Goal: Book appointment/travel/reservation

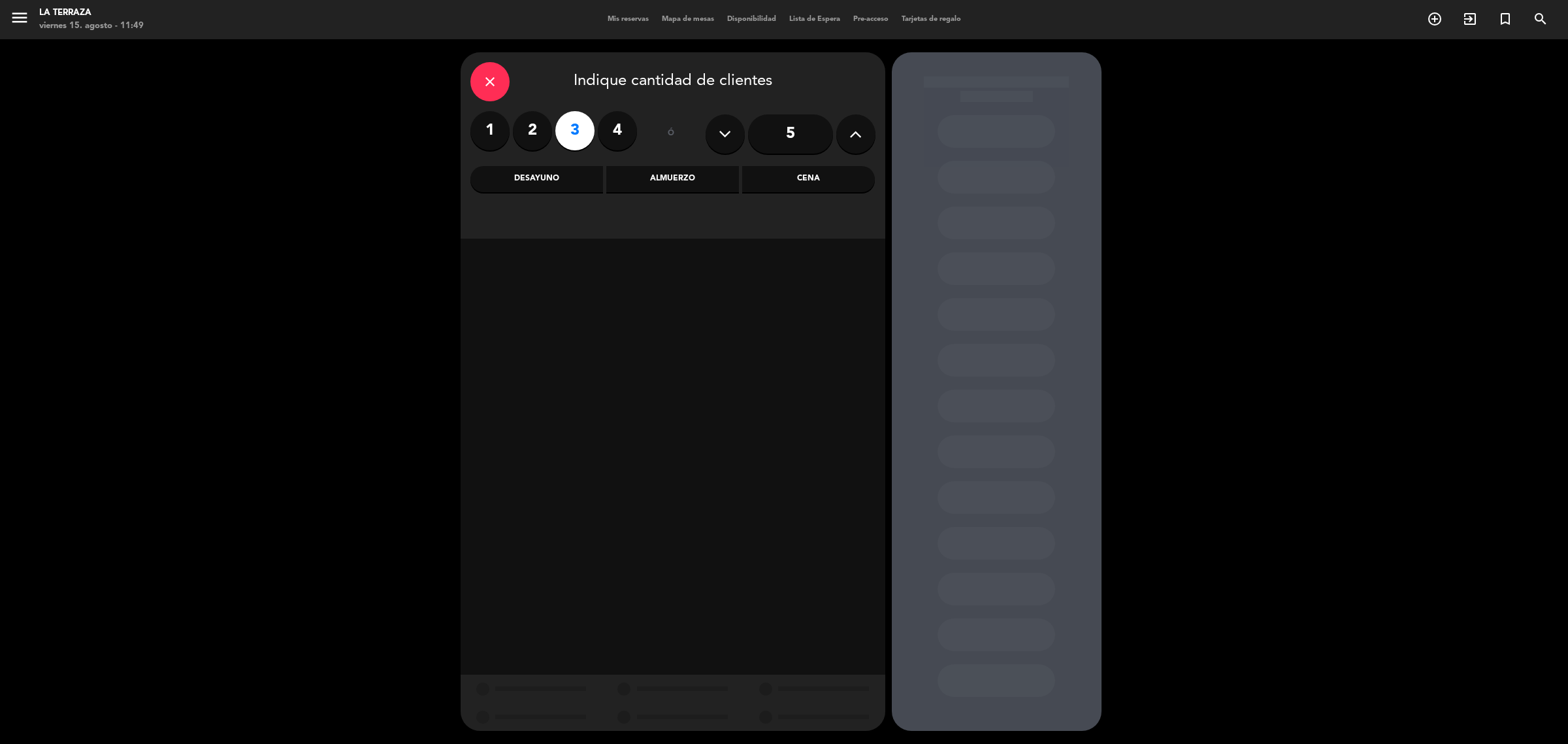
drag, startPoint x: 700, startPoint y: 180, endPoint x: 690, endPoint y: 186, distance: 11.7
click at [699, 180] on div "Almuerzo" at bounding box center [672, 179] width 133 height 26
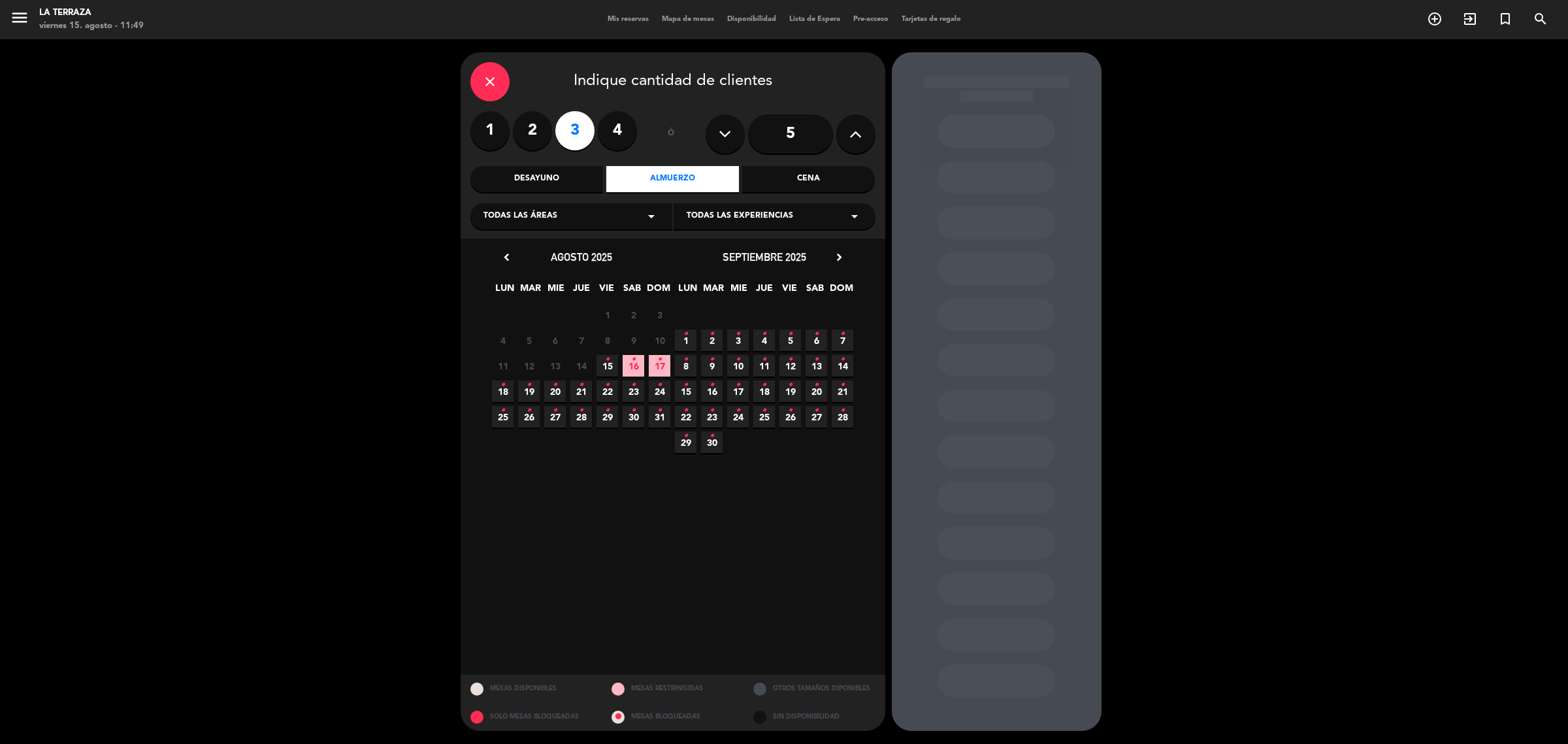
click at [638, 361] on span "16 •" at bounding box center [633, 365] width 22 height 22
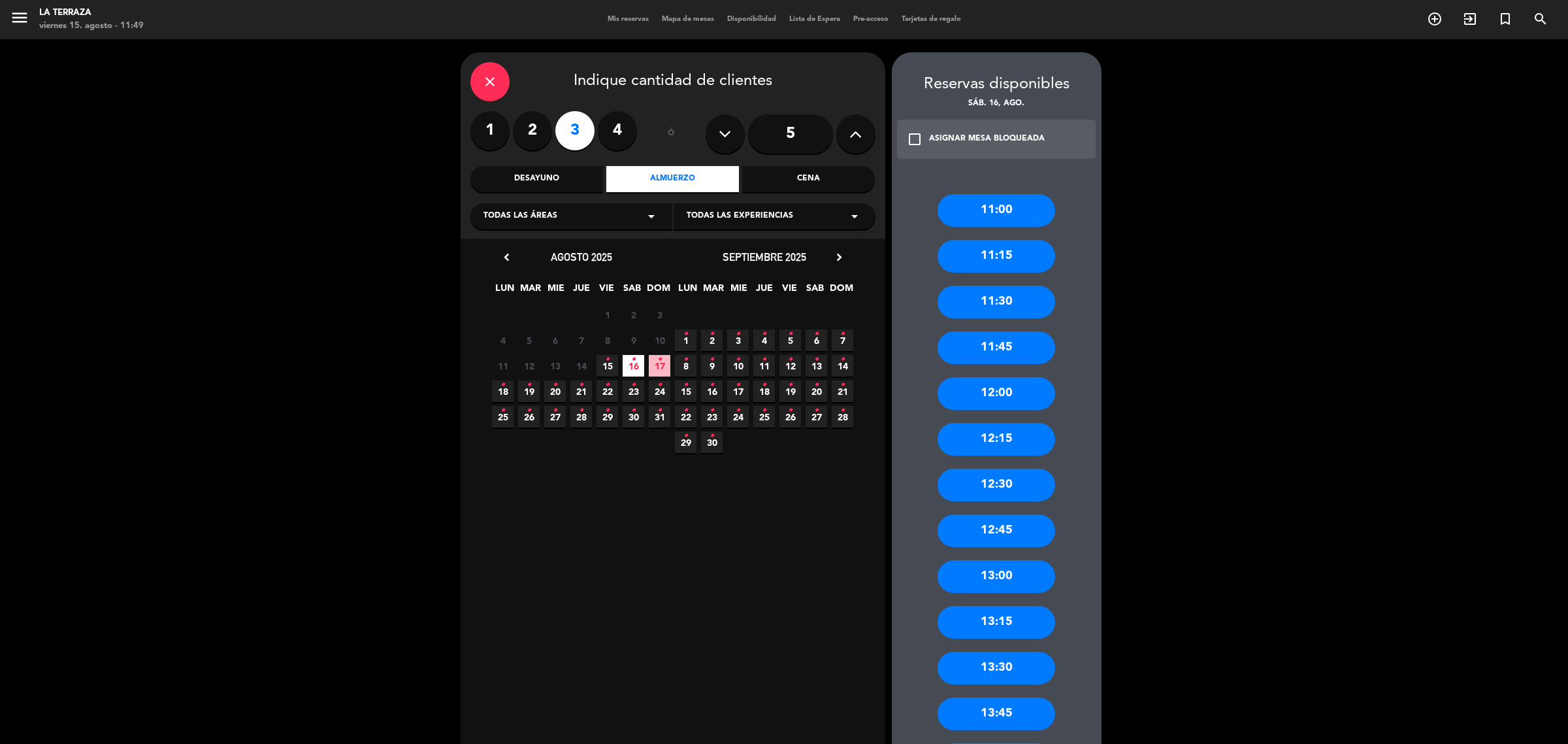
click at [1004, 296] on div "11:30" at bounding box center [997, 301] width 118 height 32
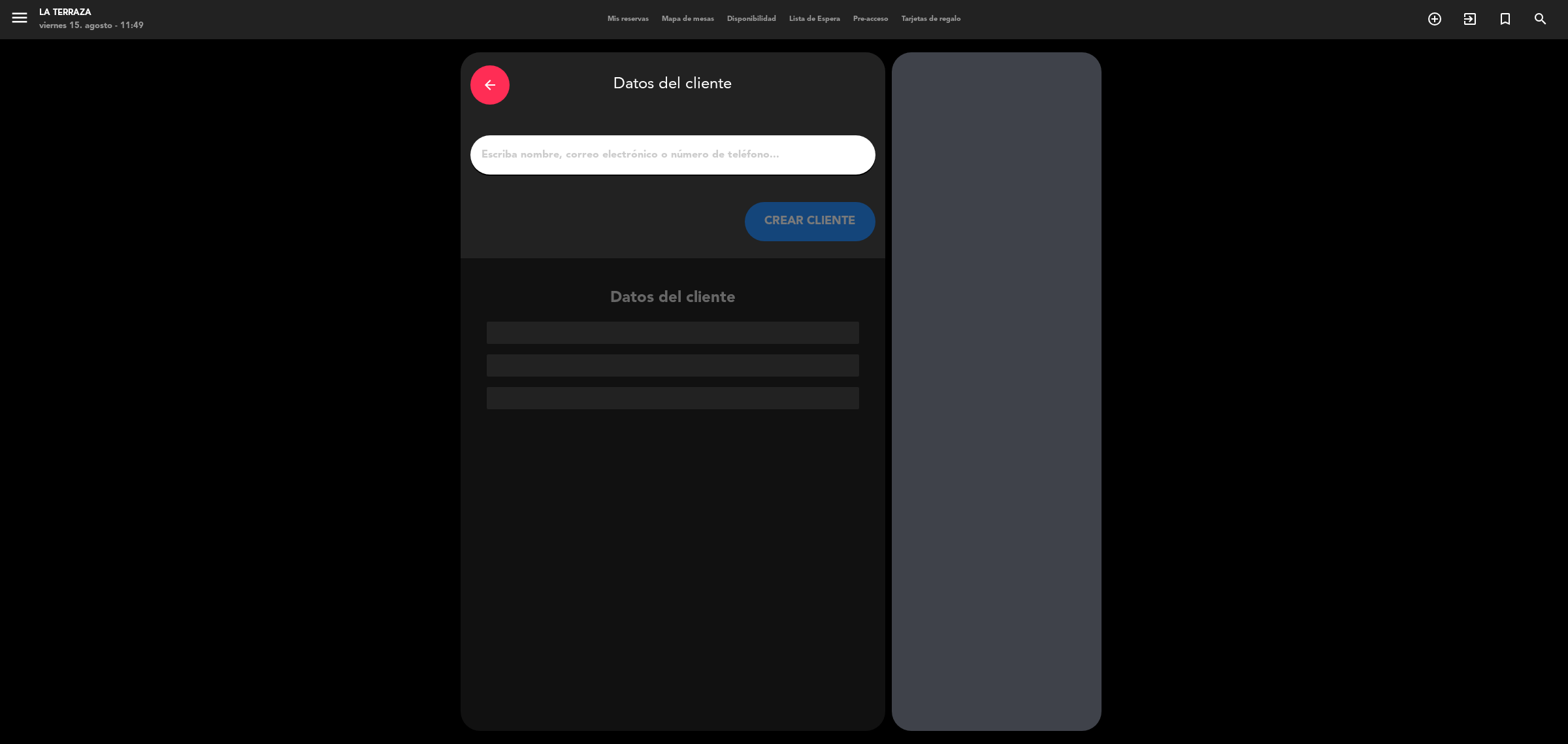
click at [656, 154] on input "1" at bounding box center [673, 155] width 385 height 18
paste input "[PERSON_NAME]"
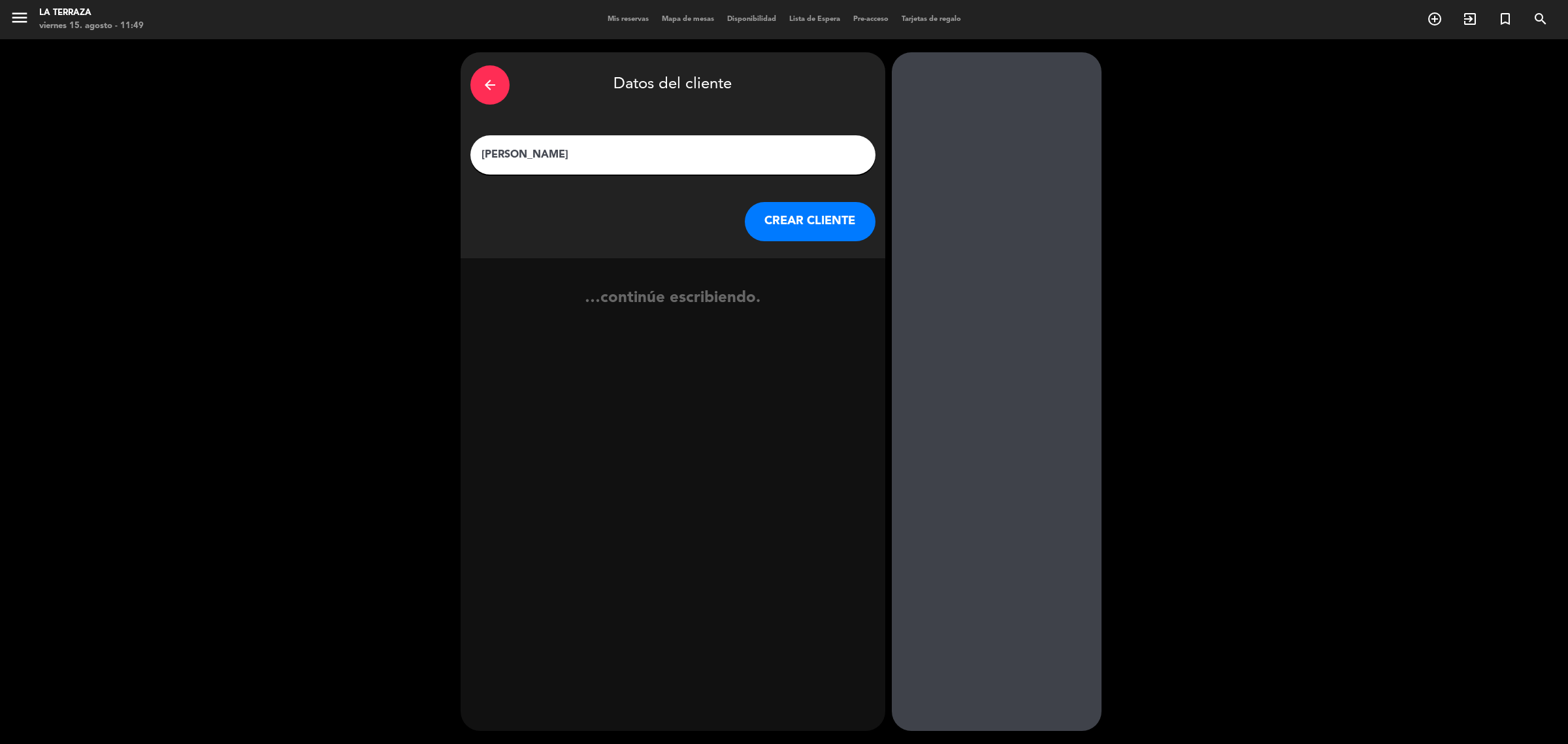
type input "[PERSON_NAME]"
click at [818, 209] on button "CREAR CLIENTE" at bounding box center [809, 221] width 130 height 39
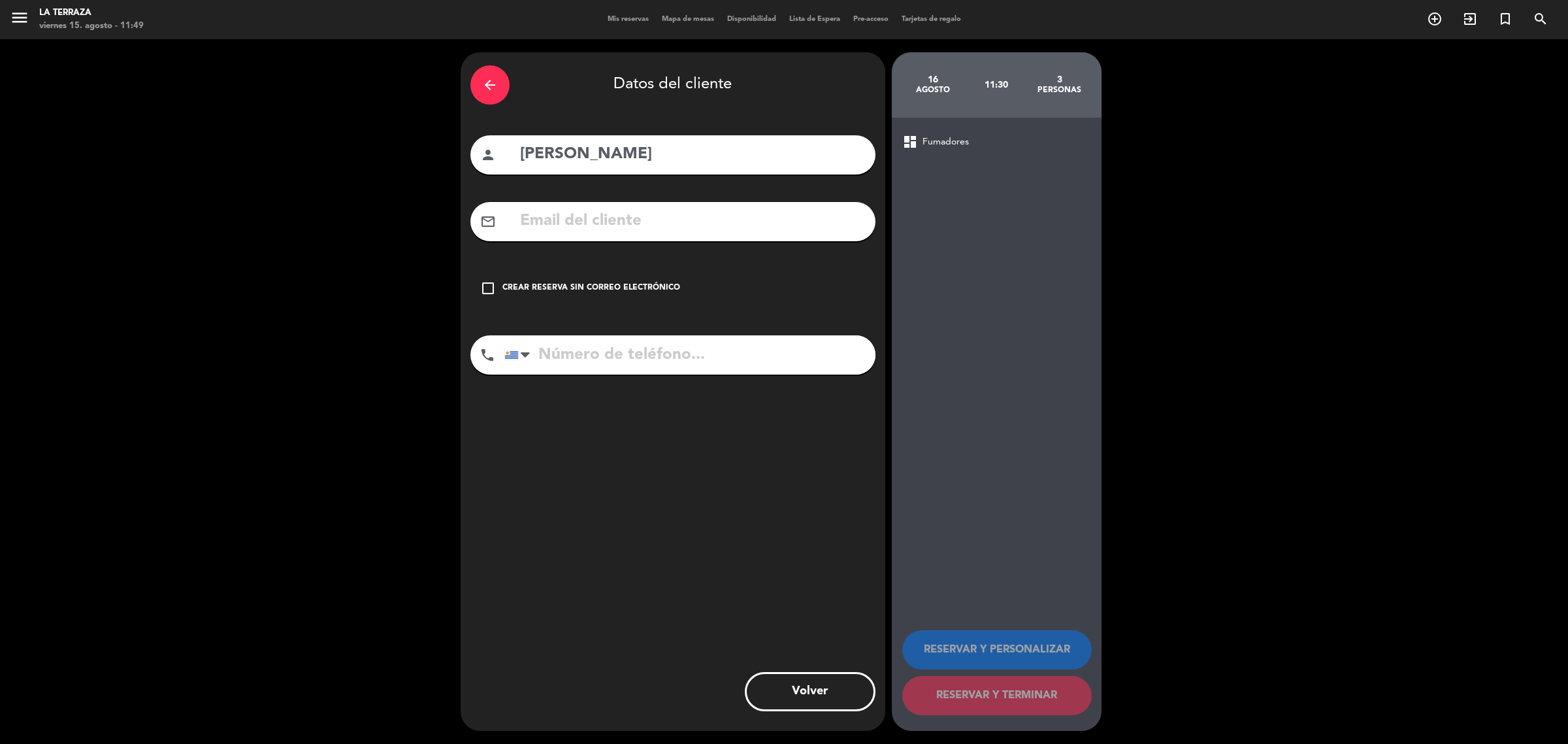
click at [589, 227] on input "text" at bounding box center [692, 221] width 347 height 27
paste input "[EMAIL_ADDRESS][DOMAIN_NAME]"
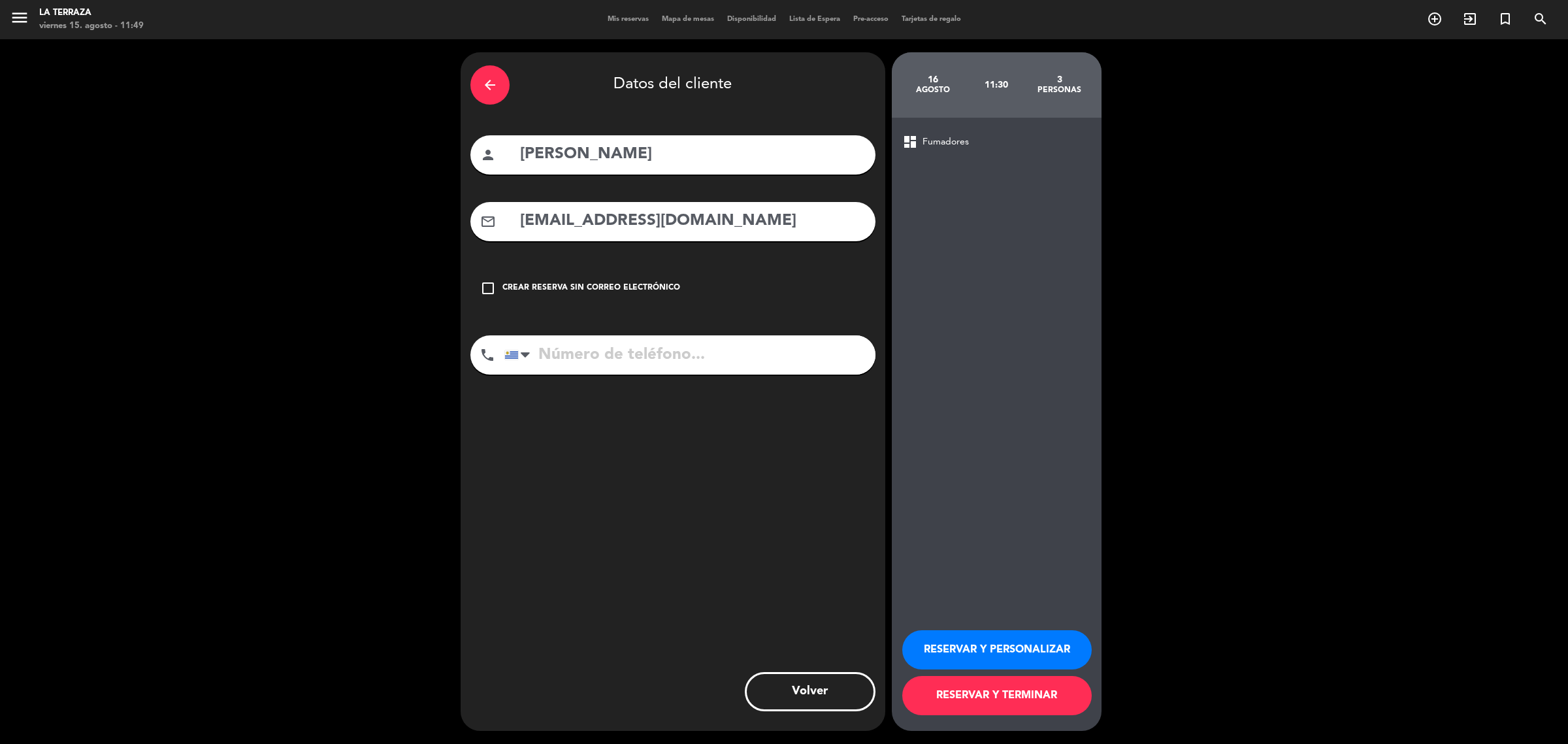
type input "[EMAIL_ADDRESS][DOMAIN_NAME]"
click at [589, 366] on input "tel" at bounding box center [690, 355] width 371 height 39
click at [502, 367] on div "phone" at bounding box center [487, 355] width 34 height 39
click at [530, 358] on div at bounding box center [520, 355] width 30 height 38
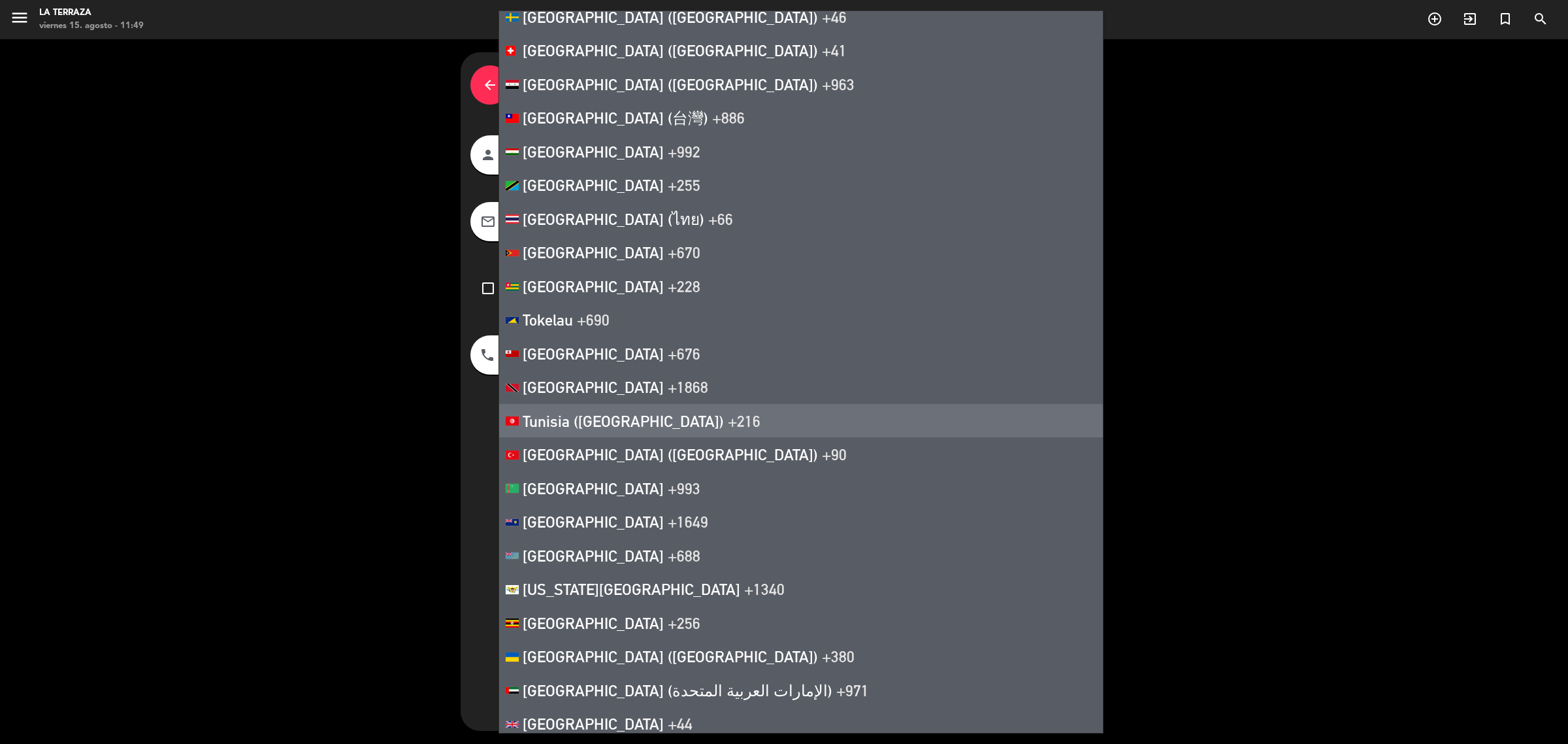
scroll to position [297, 0]
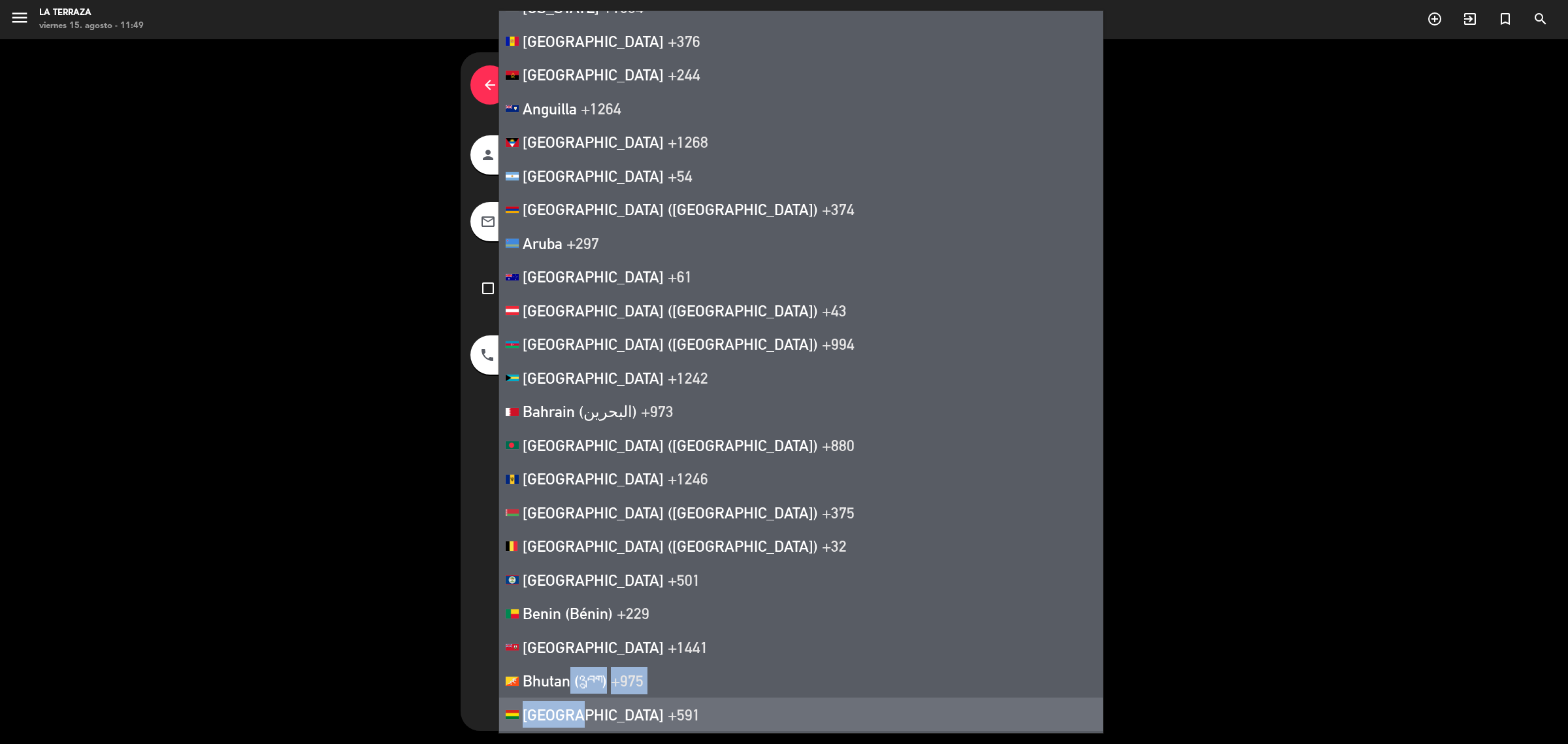
drag, startPoint x: 569, startPoint y: 680, endPoint x: 574, endPoint y: 707, distance: 27.5
click at [574, 707] on ul "[GEOGRAPHIC_DATA] +1 [GEOGRAPHIC_DATA] +44 [GEOGRAPHIC_DATA] ([GEOGRAPHIC_DATA]…" at bounding box center [801, 372] width 605 height 723
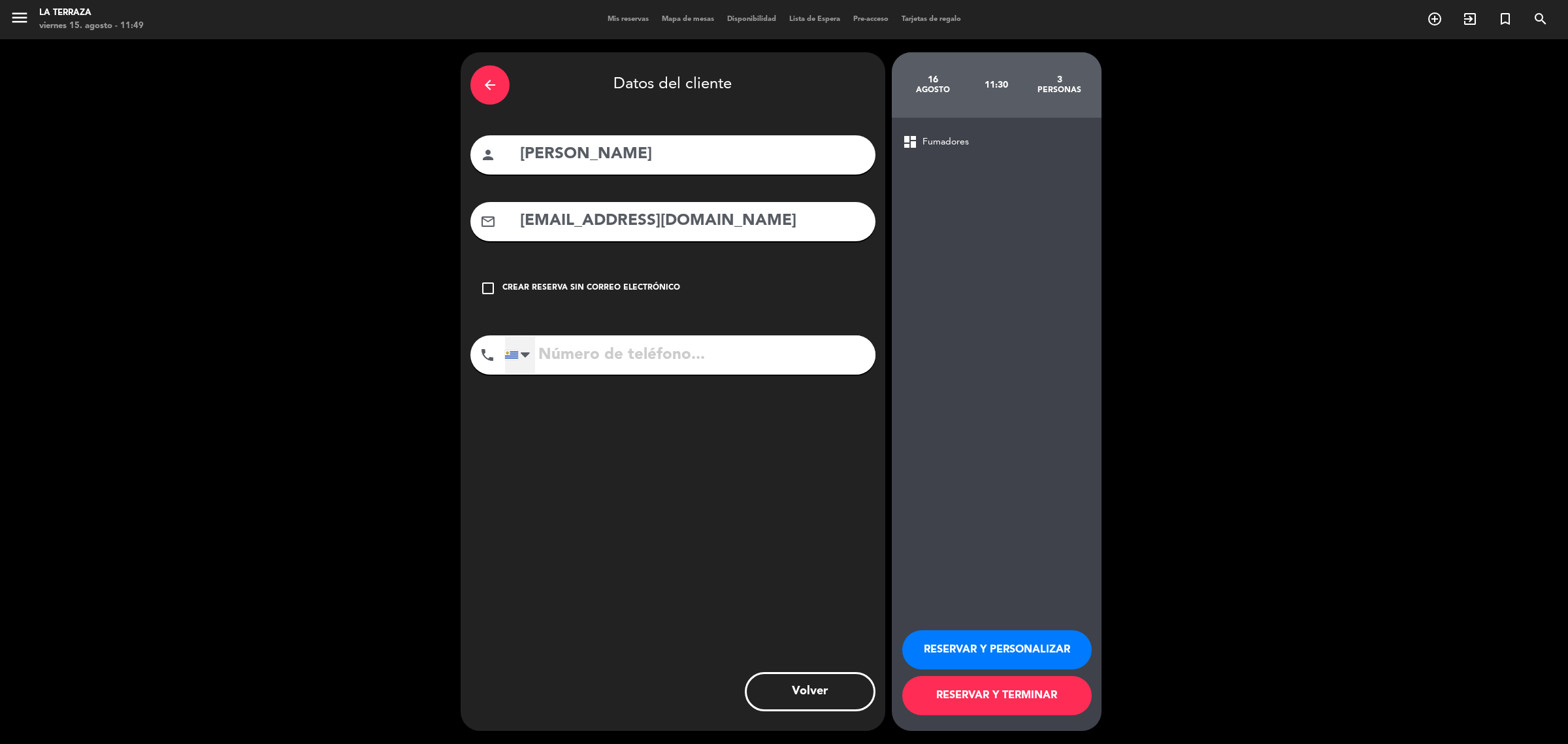
click at [520, 353] on div at bounding box center [525, 355] width 9 height 16
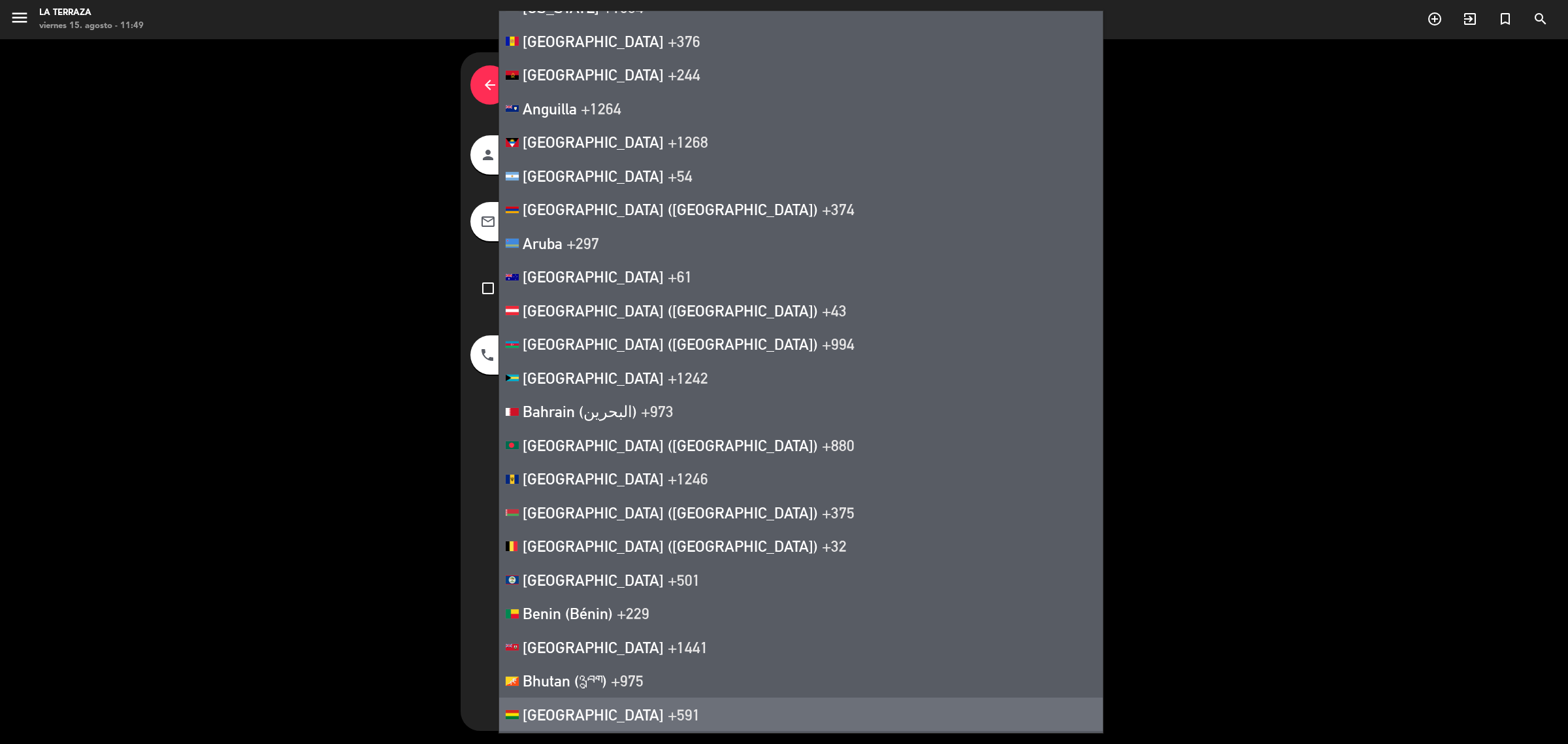
click at [562, 720] on li "[GEOGRAPHIC_DATA] +591" at bounding box center [800, 714] width 603 height 34
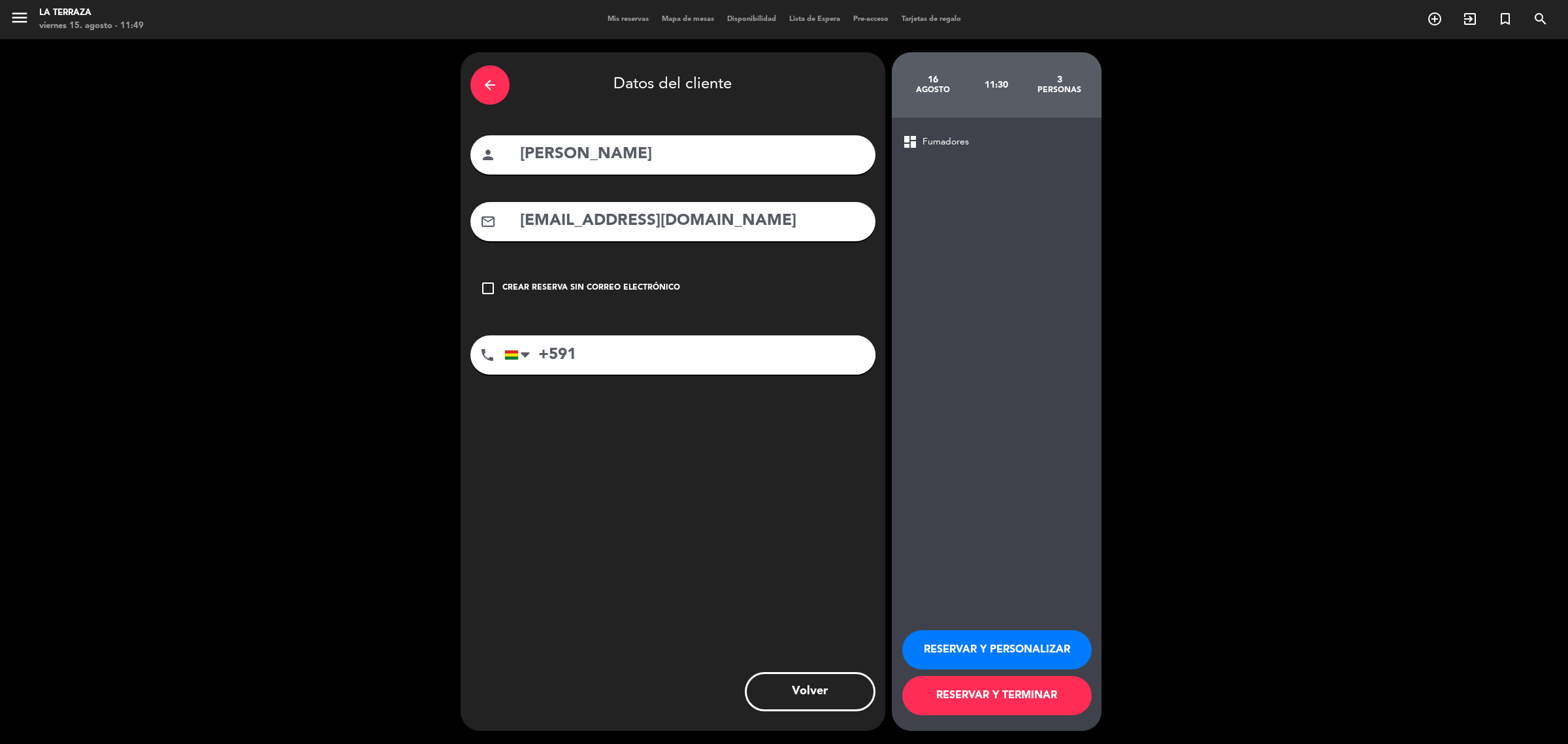
click at [673, 350] on input "+591" at bounding box center [690, 355] width 371 height 39
paste input "79466254"
type input "[PHONE_NUMBER]"
drag, startPoint x: 959, startPoint y: 648, endPoint x: 945, endPoint y: 553, distance: 96.0
click at [958, 648] on button "RESERVAR Y PERSONALIZAR" at bounding box center [997, 649] width 189 height 39
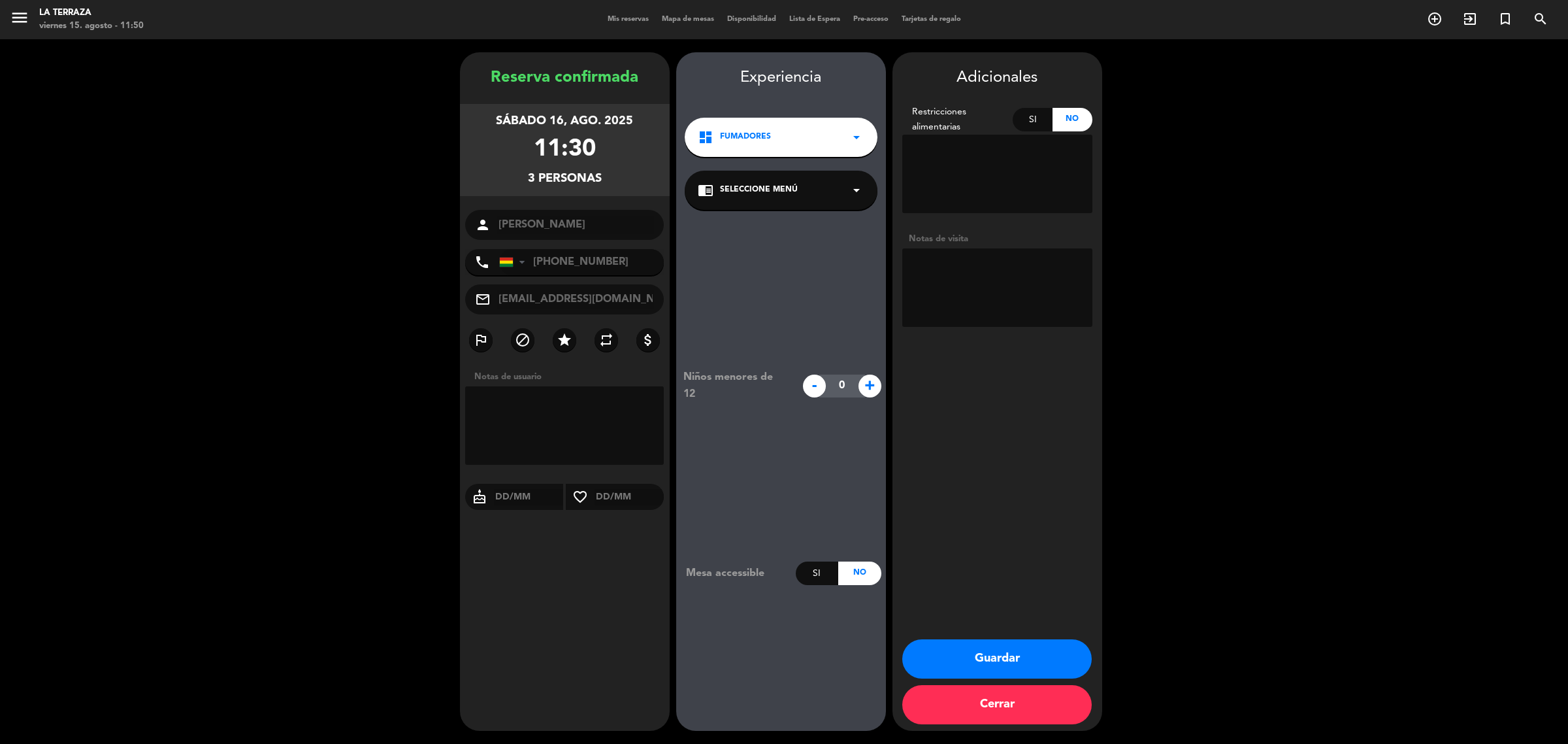
click at [979, 651] on button "Guardar" at bounding box center [997, 658] width 189 height 39
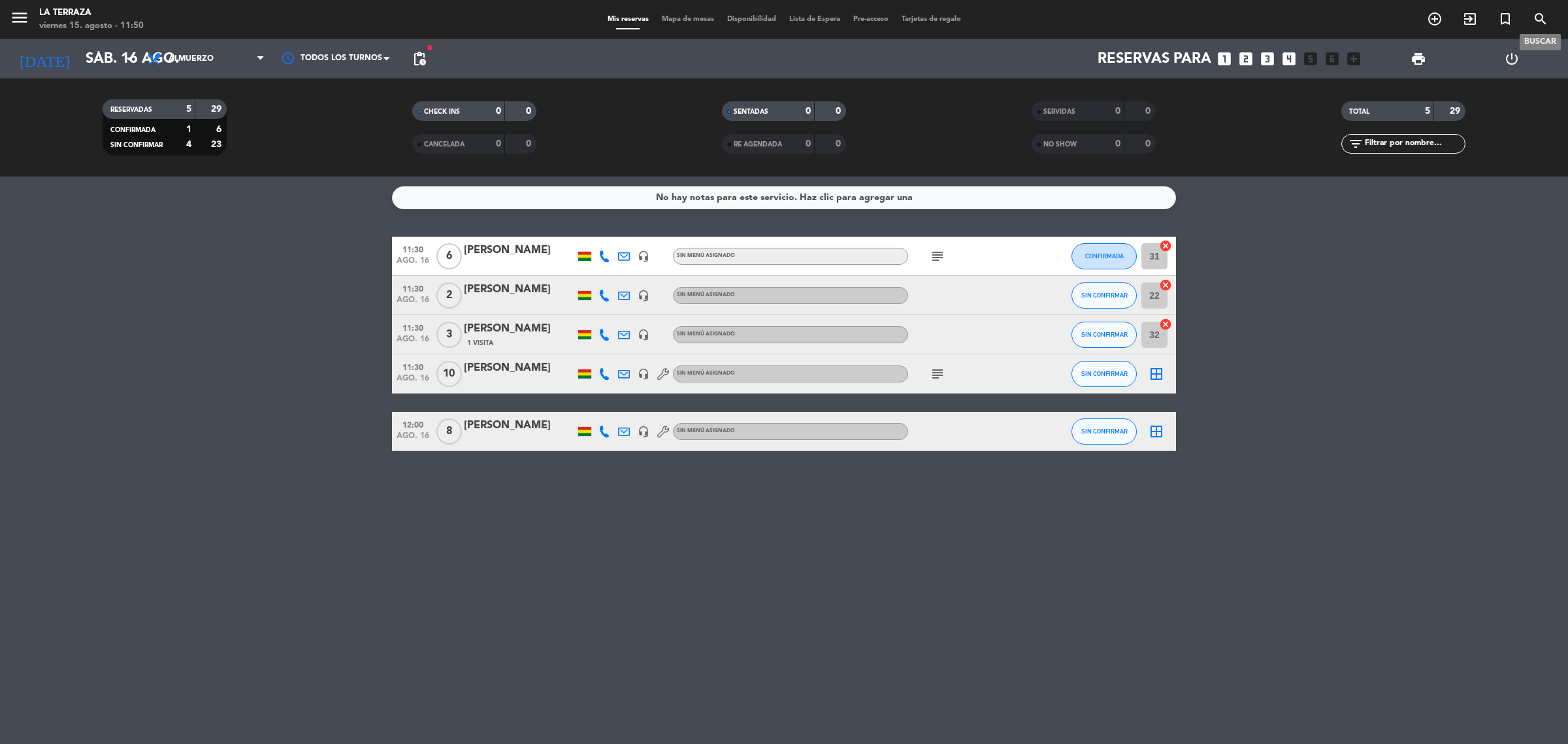
click at [1533, 18] on icon "search" at bounding box center [1541, 18] width 16 height 16
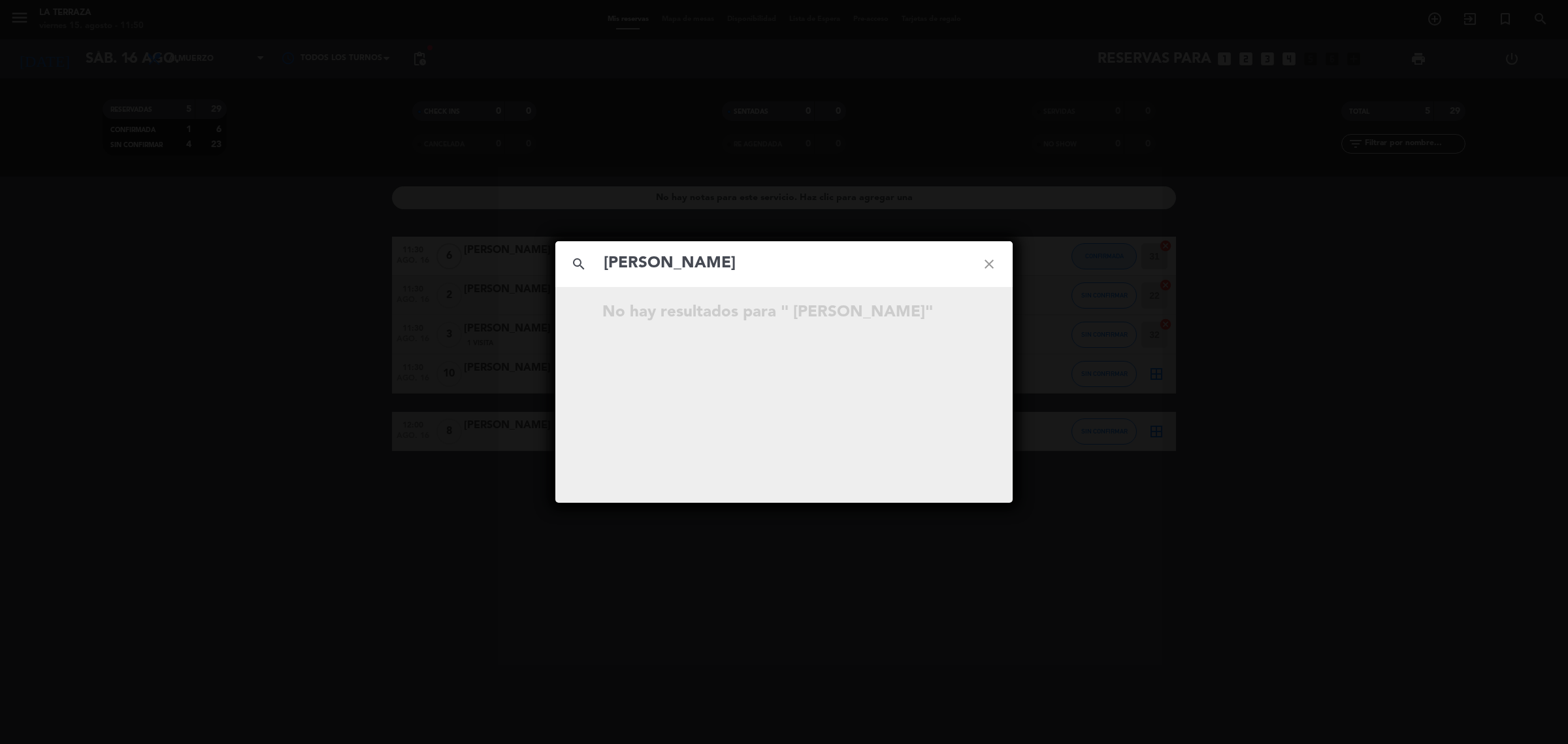
click at [606, 262] on input "[PERSON_NAME]" at bounding box center [784, 263] width 364 height 27
click at [608, 269] on input "[PERSON_NAME]" at bounding box center [784, 263] width 364 height 27
click at [750, 252] on input "[PERSON_NAME]" at bounding box center [784, 263] width 364 height 27
type input "[PERSON_NAME]"
click at [960, 314] on icon "open_in_new" at bounding box center [956, 314] width 16 height 16
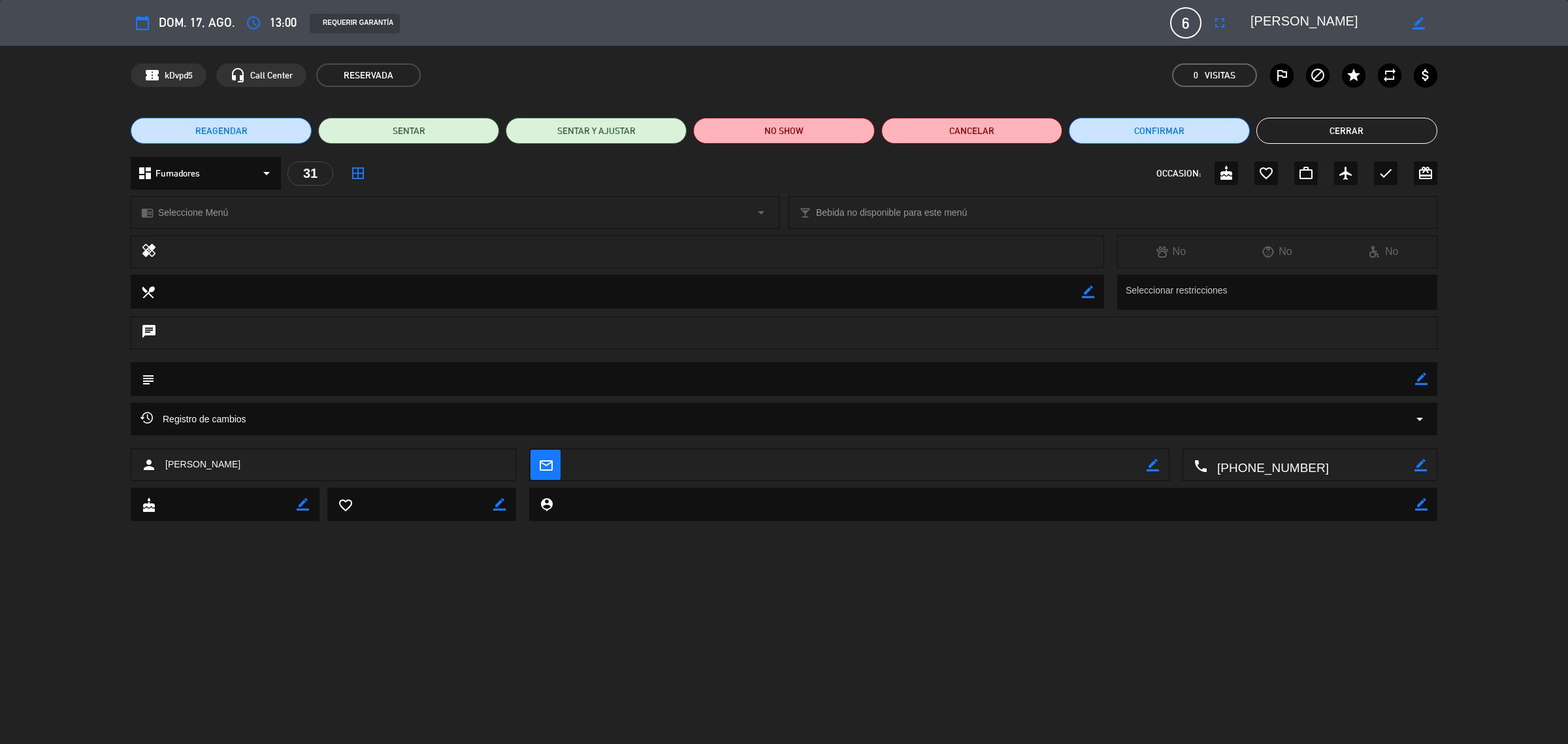
click at [1227, 20] on button "fullscreen" at bounding box center [1219, 22] width 23 height 23
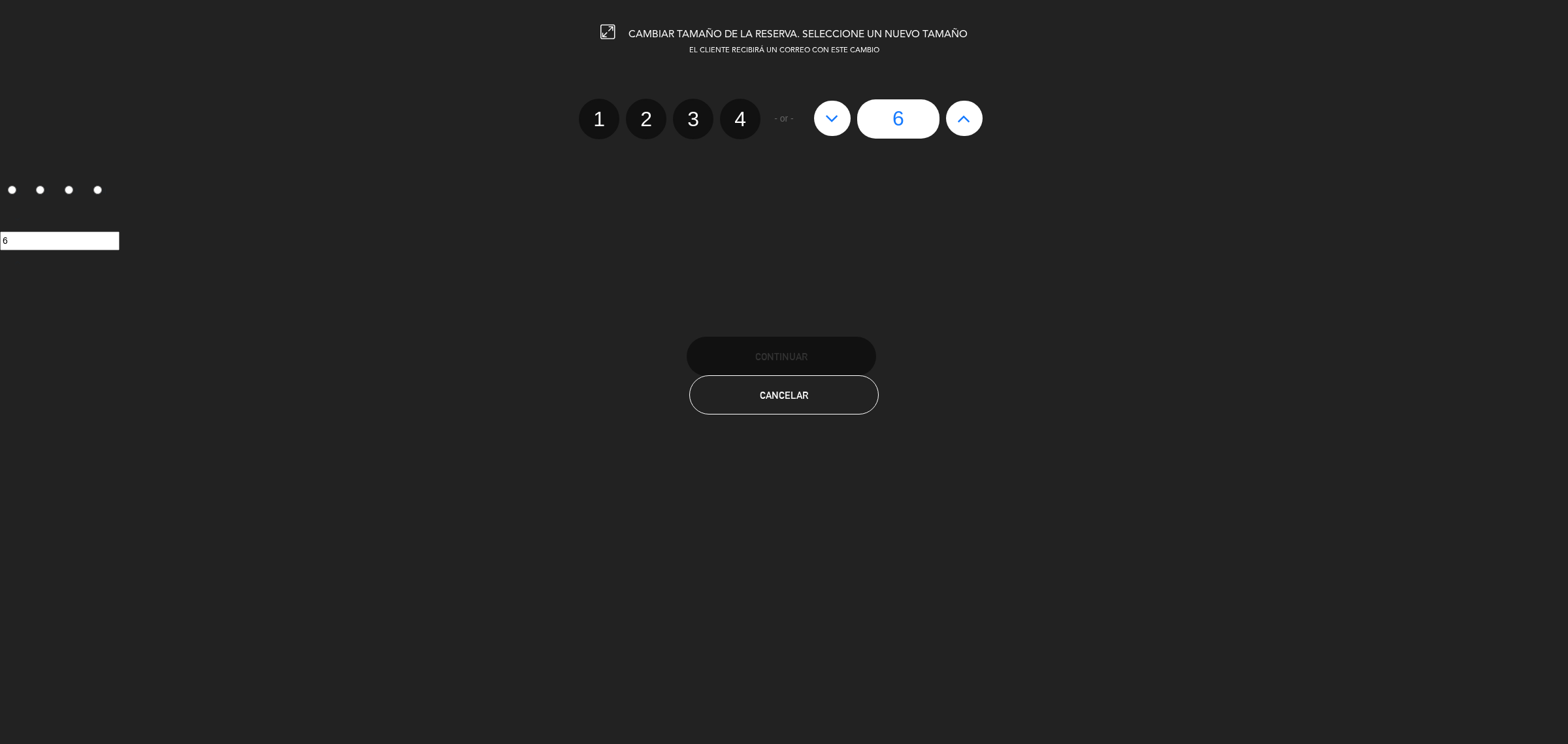
click at [967, 113] on icon at bounding box center [964, 118] width 14 height 21
type input "7"
click at [967, 113] on icon at bounding box center [964, 118] width 14 height 21
type input "8"
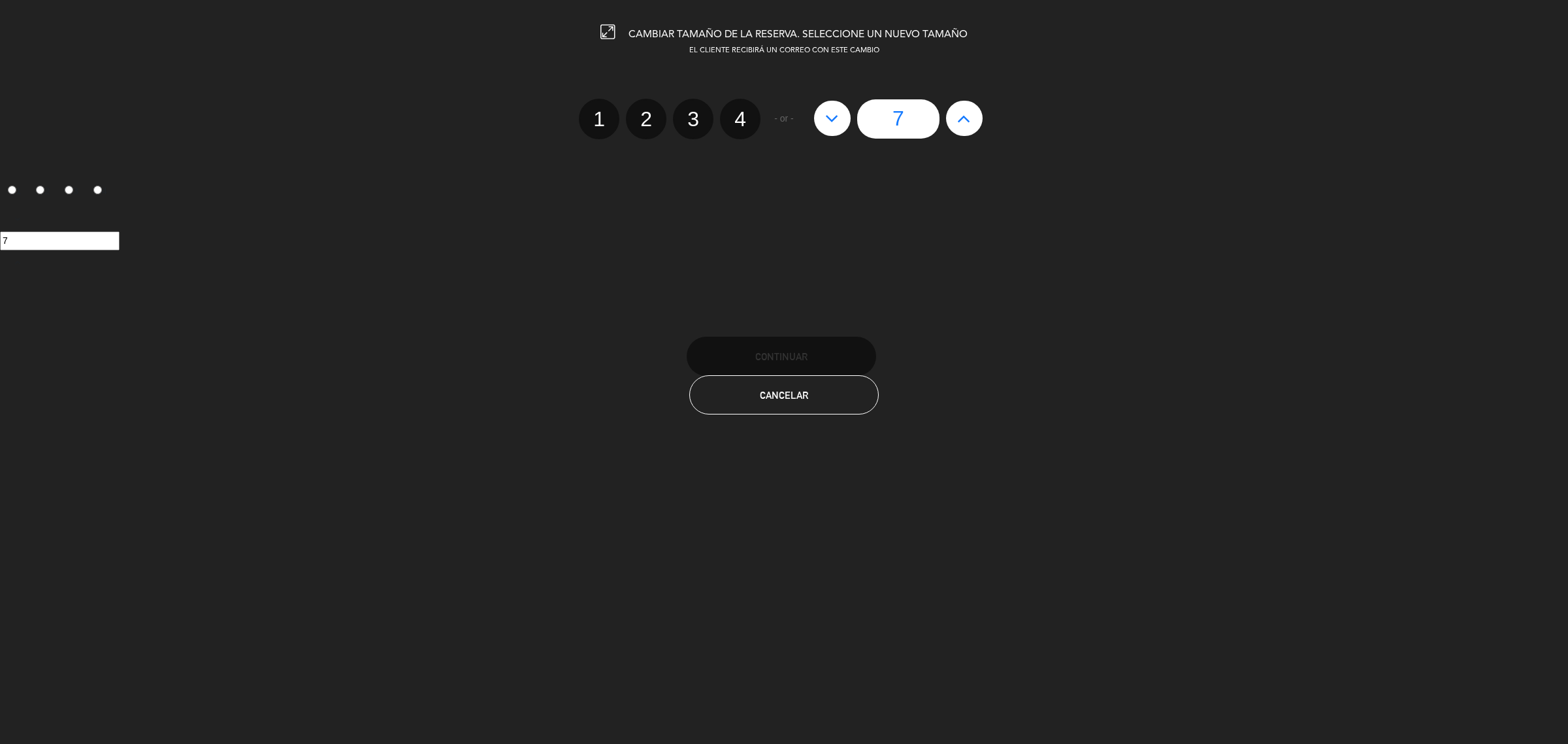
type input "8"
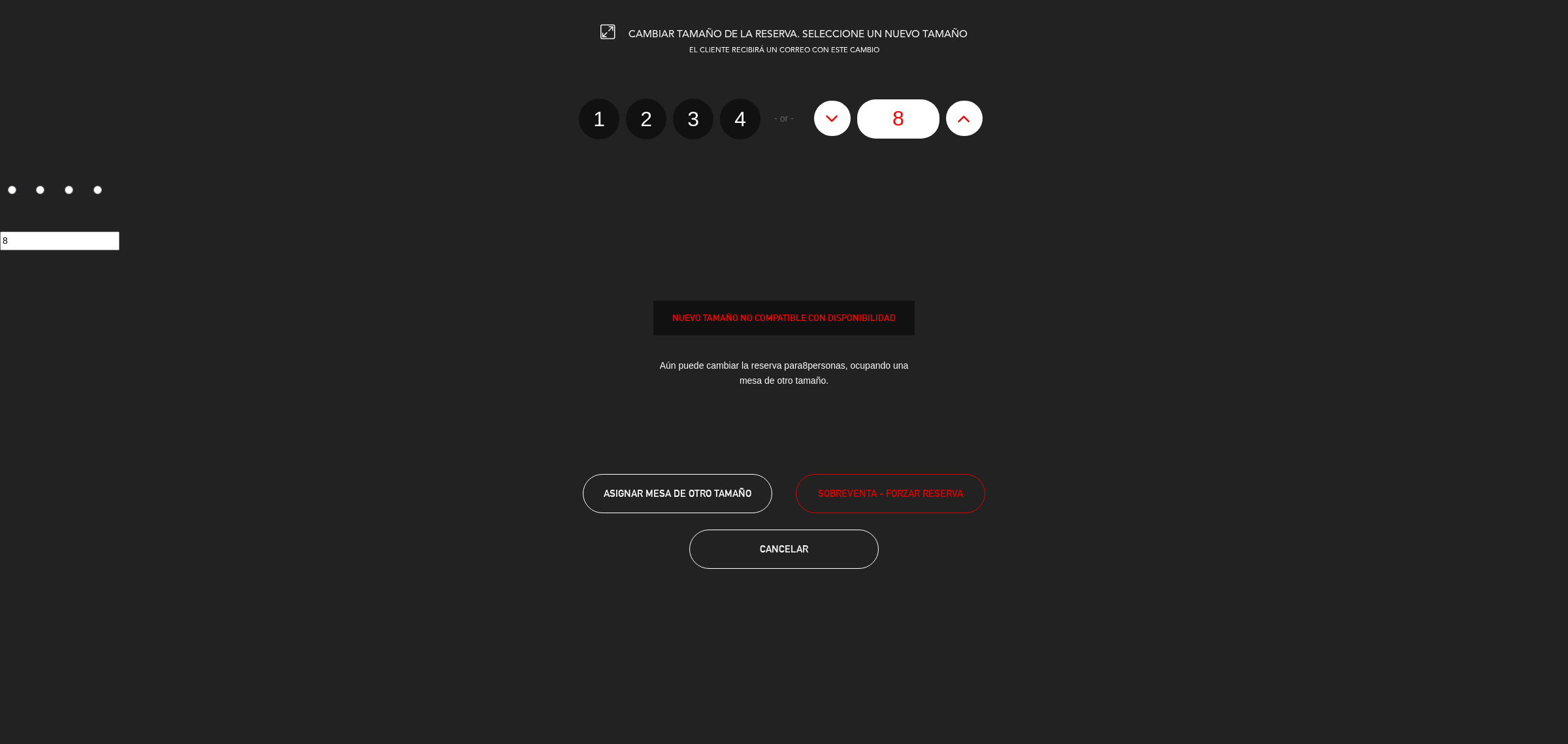
click at [967, 113] on icon at bounding box center [964, 118] width 14 height 21
type input "9"
click at [967, 113] on icon at bounding box center [964, 118] width 14 height 21
type input "10"
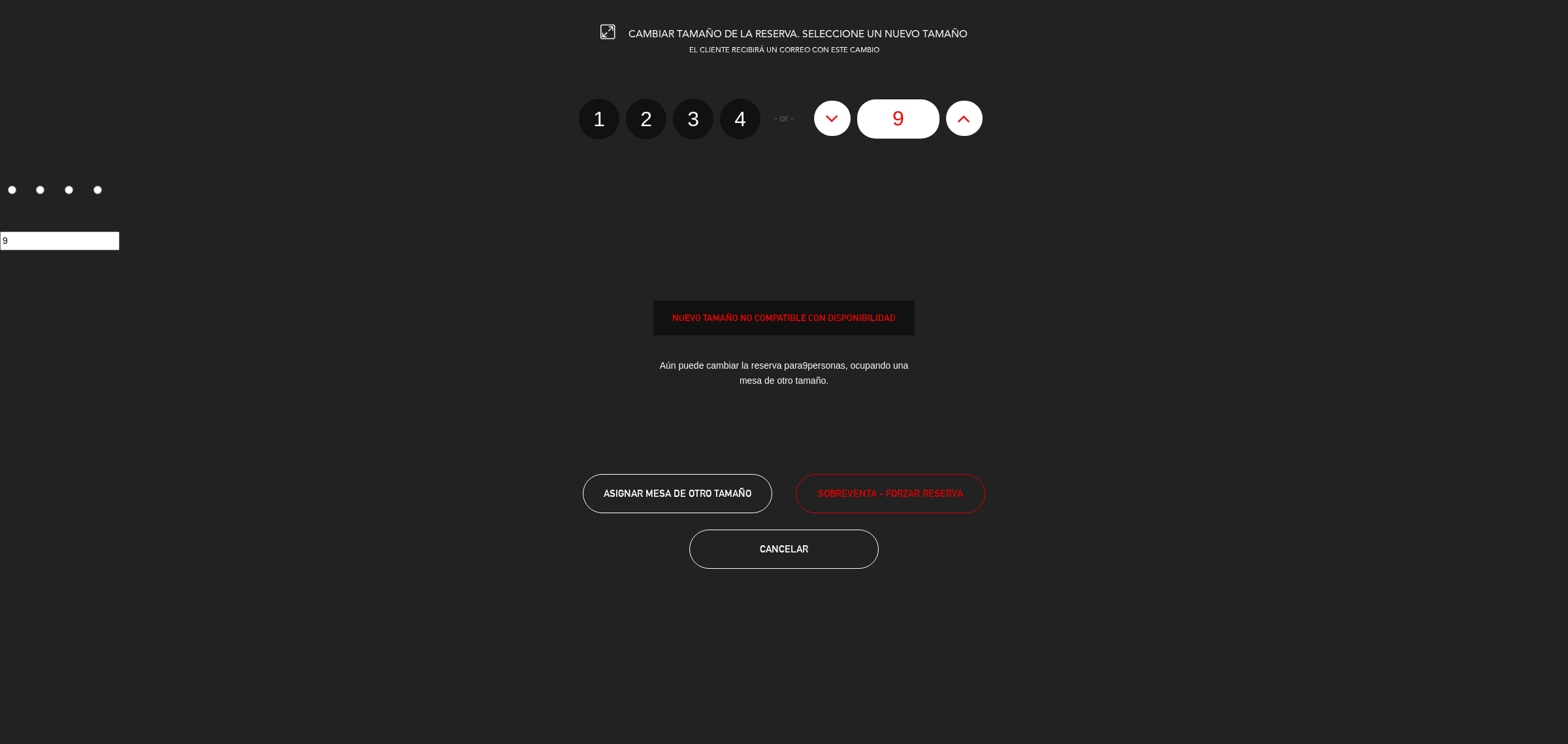
type input "10"
drag, startPoint x: 880, startPoint y: 499, endPoint x: 841, endPoint y: 231, distance: 270.8
click at [879, 499] on span "SOBREVENTA - FORZAR RESERVA" at bounding box center [891, 493] width 145 height 15
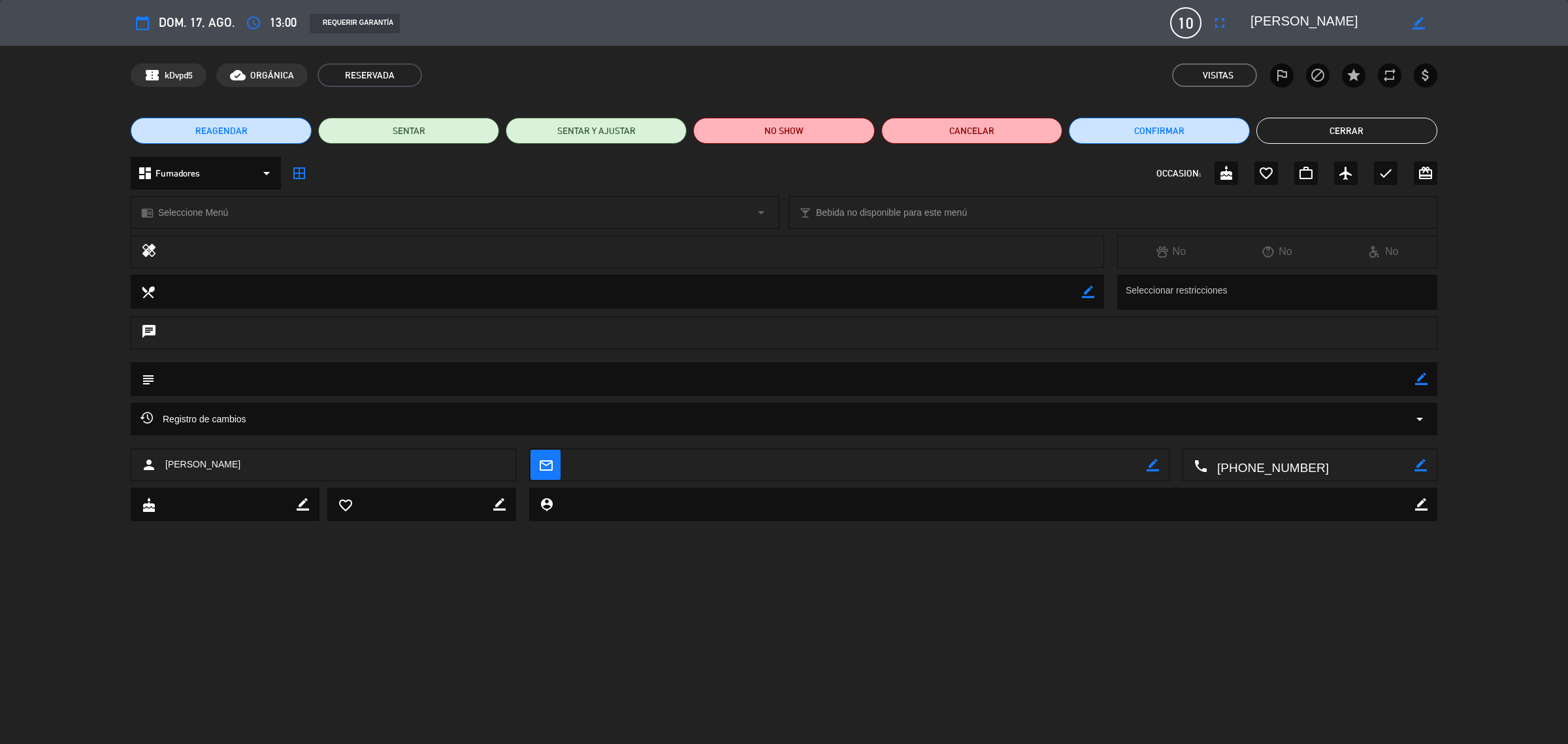
click at [1318, 144] on div "REAGENDAR SENTAR SENTAR Y AJUSTAR NO SHOW Cancelar Confirmar Cerrar" at bounding box center [784, 130] width 1568 height 52
click at [1282, 134] on button "Cerrar" at bounding box center [1347, 130] width 181 height 26
